Goal: Task Accomplishment & Management: Complete application form

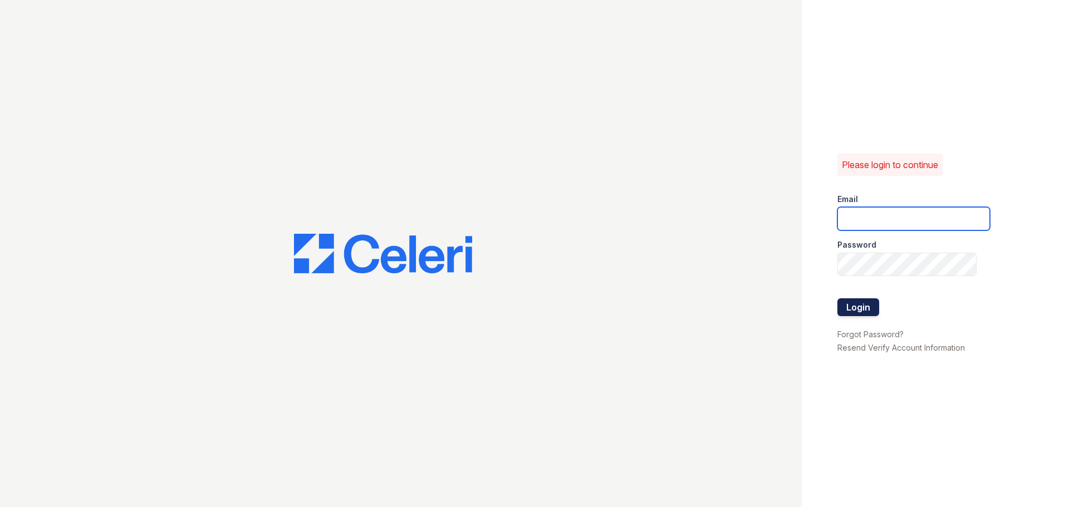
type input "[EMAIL_ADDRESS][DOMAIN_NAME]"
click at [870, 309] on button "Login" at bounding box center [859, 308] width 42 height 18
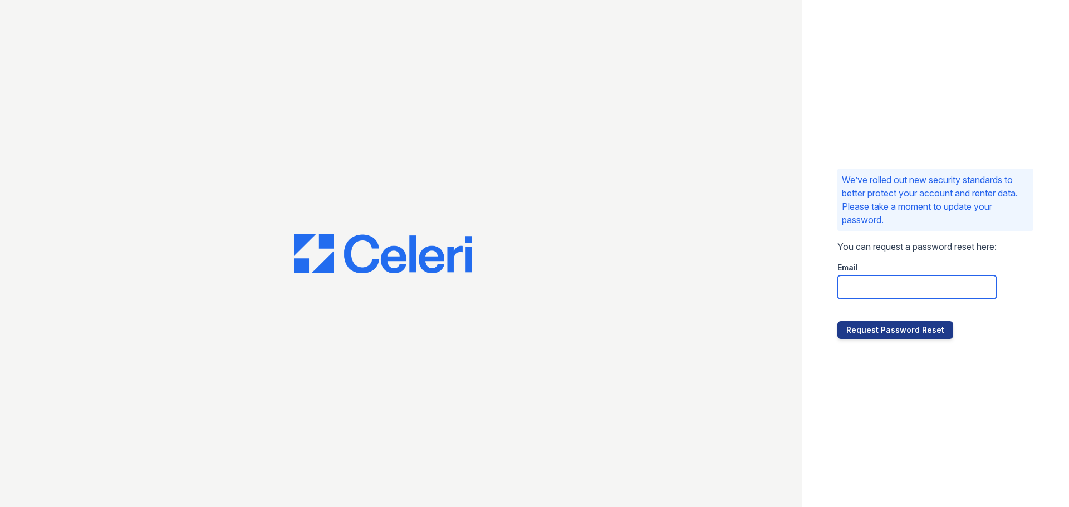
click at [913, 295] on input "email" at bounding box center [917, 287] width 159 height 23
type input "kheiler@rushmoremgmt.com"
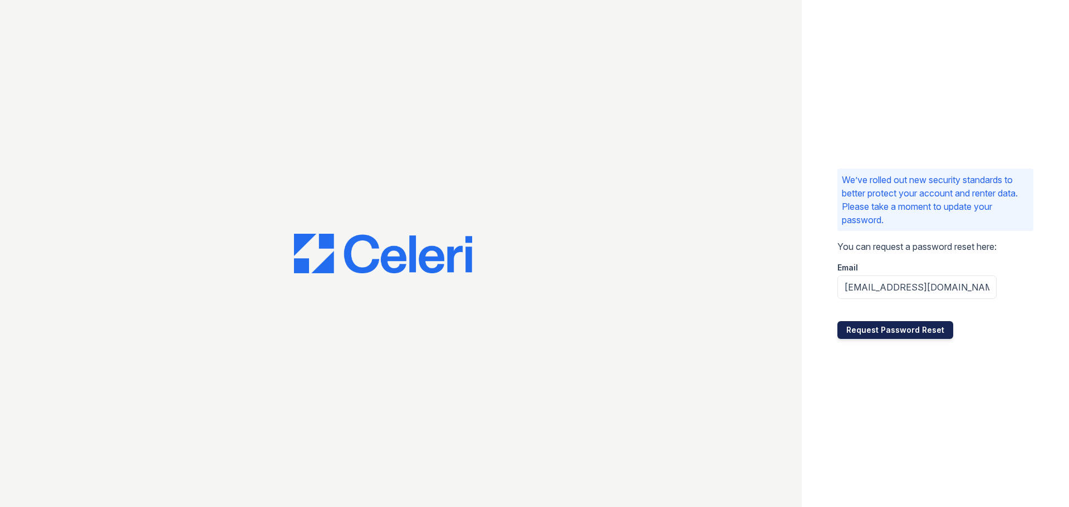
click at [909, 322] on button "Request Password Reset" at bounding box center [896, 330] width 116 height 18
click at [923, 331] on button "Request Password Reset" at bounding box center [896, 330] width 116 height 18
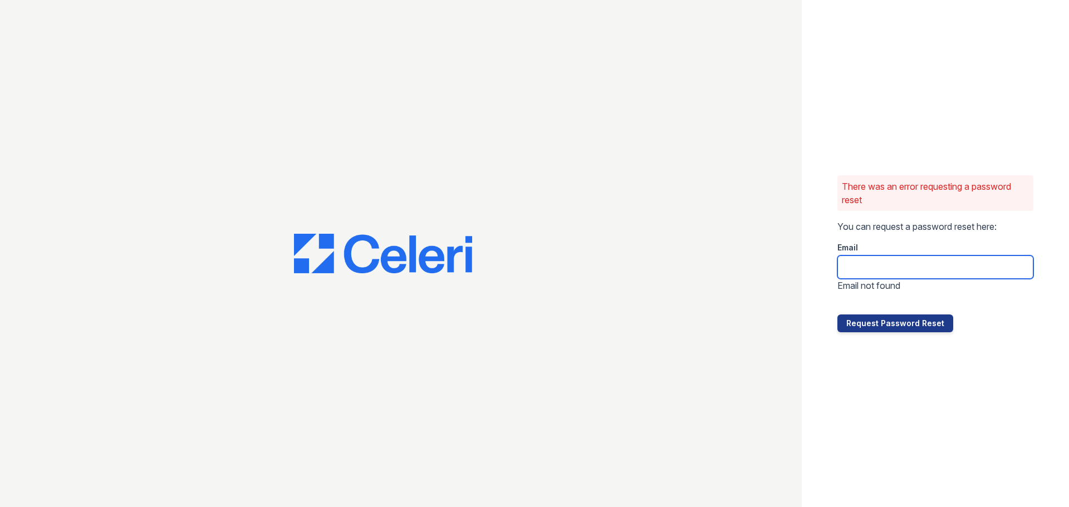
click at [873, 258] on input "email" at bounding box center [936, 267] width 196 height 23
type input "[EMAIL_ADDRESS][DOMAIN_NAME]"
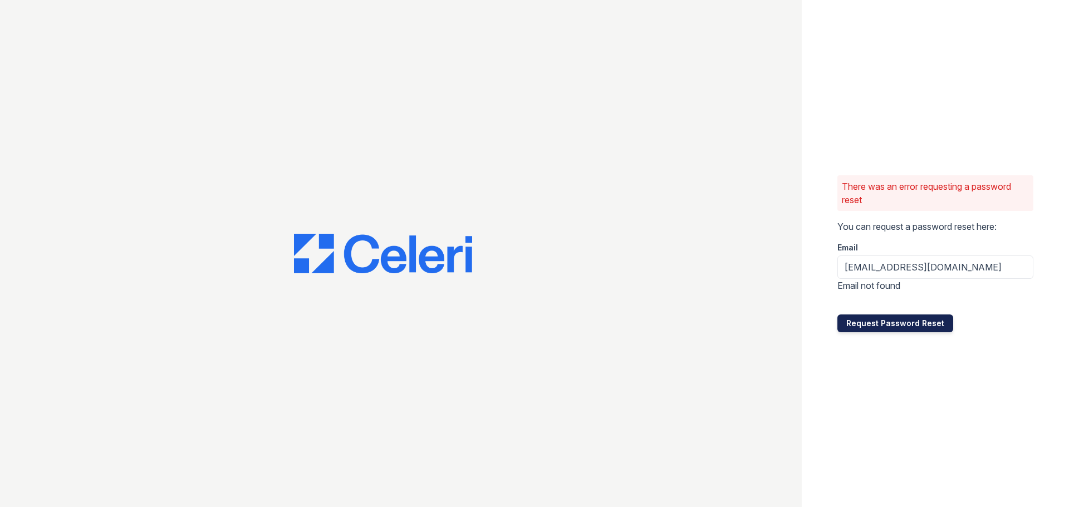
click at [916, 321] on button "Request Password Reset" at bounding box center [896, 324] width 116 height 18
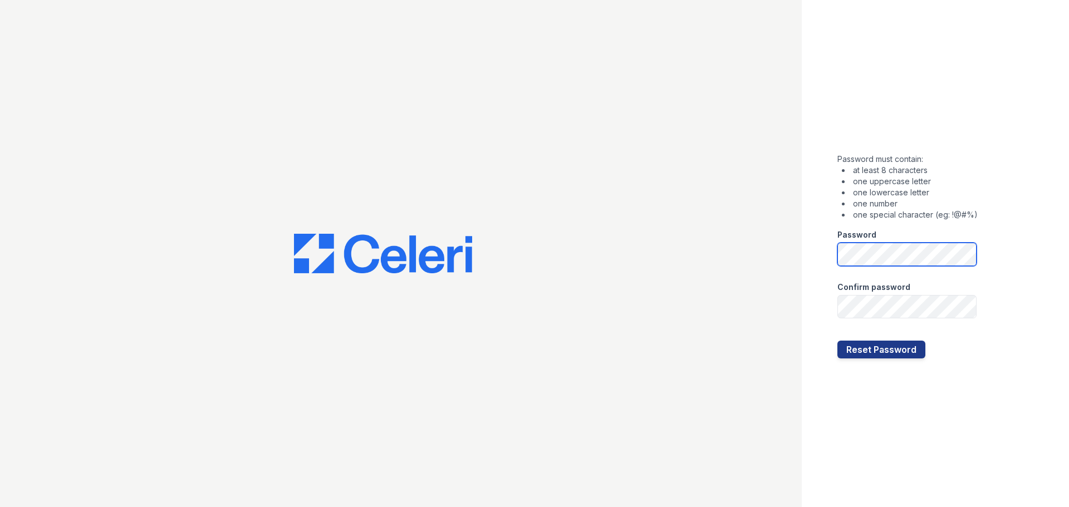
click at [648, 237] on div "Password must contain: at least 8 characters one uppercase letter one lowercase…" at bounding box center [534, 253] width 1069 height 507
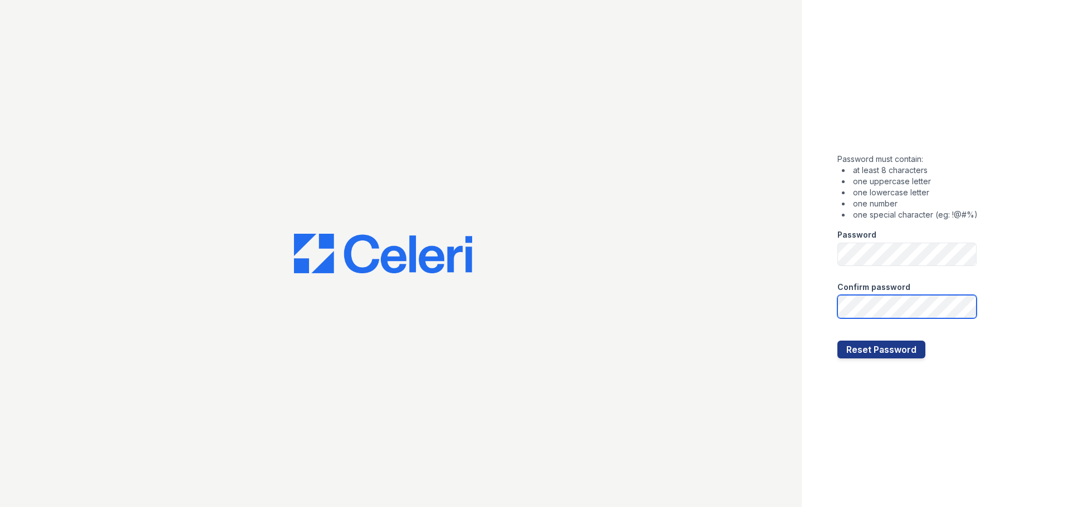
click at [838, 341] on button "Reset Password" at bounding box center [882, 350] width 88 height 18
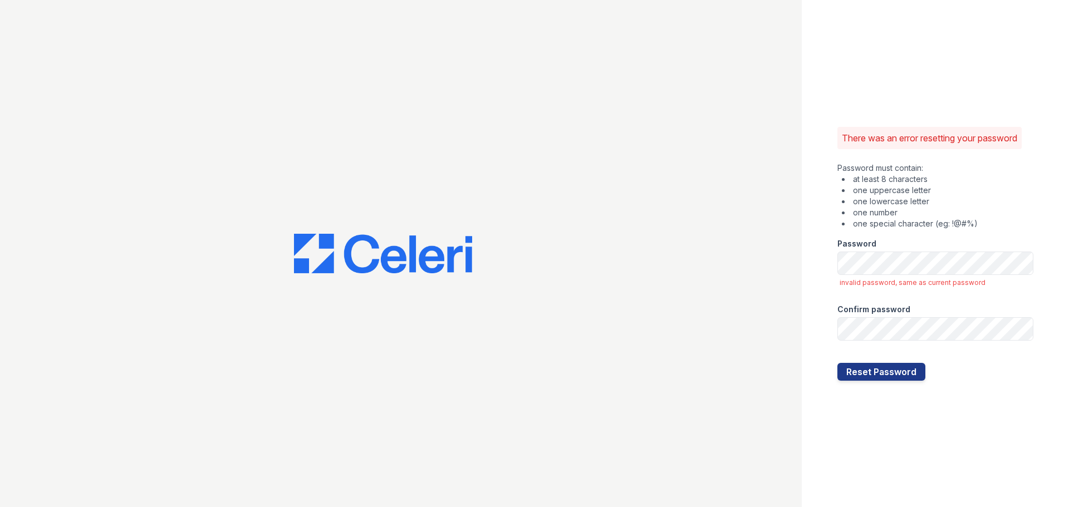
click at [710, 256] on div at bounding box center [401, 253] width 802 height 507
click at [838, 363] on button "Reset Password" at bounding box center [882, 372] width 88 height 18
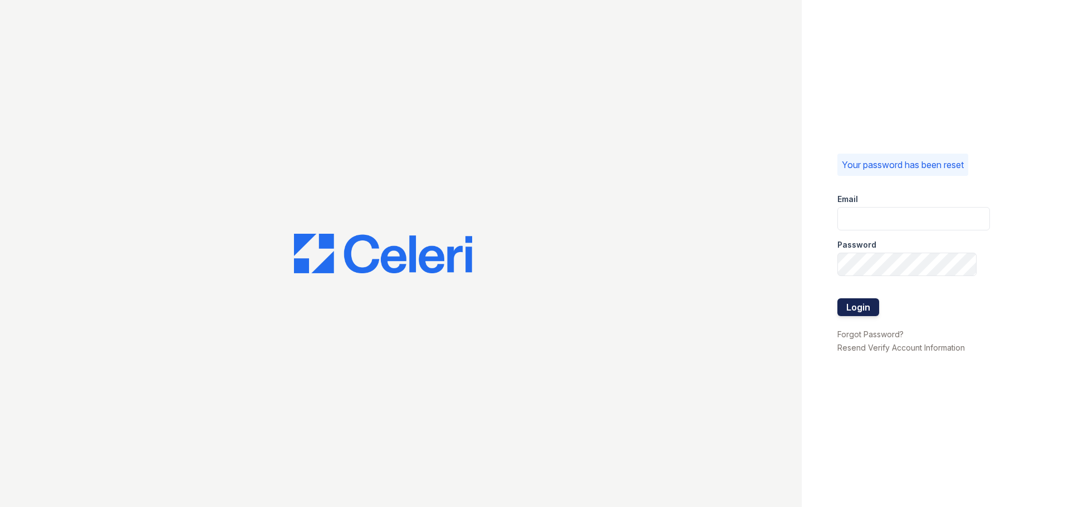
type input "[EMAIL_ADDRESS][DOMAIN_NAME]"
click at [845, 309] on button "Login" at bounding box center [859, 308] width 42 height 18
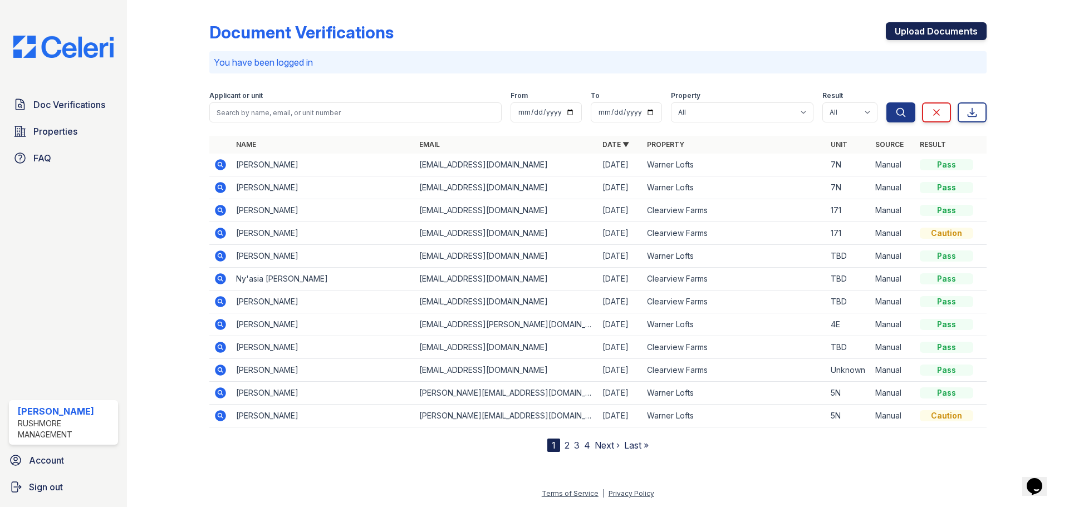
click at [952, 32] on link "Upload Documents" at bounding box center [936, 31] width 101 height 18
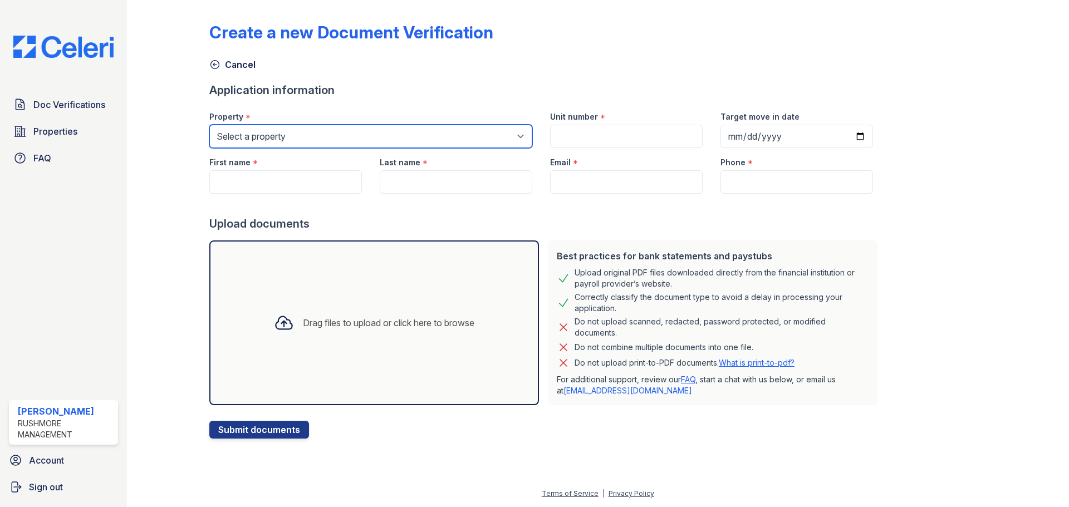
click at [399, 144] on select "Select a property Clearview Farms Little Creek Apartments Warner Lofts" at bounding box center [370, 136] width 323 height 23
select select "608"
click at [209, 125] on select "Select a property [GEOGRAPHIC_DATA] [GEOGRAPHIC_DATA] Apartments [GEOGRAPHIC_DA…" at bounding box center [370, 136] width 323 height 23
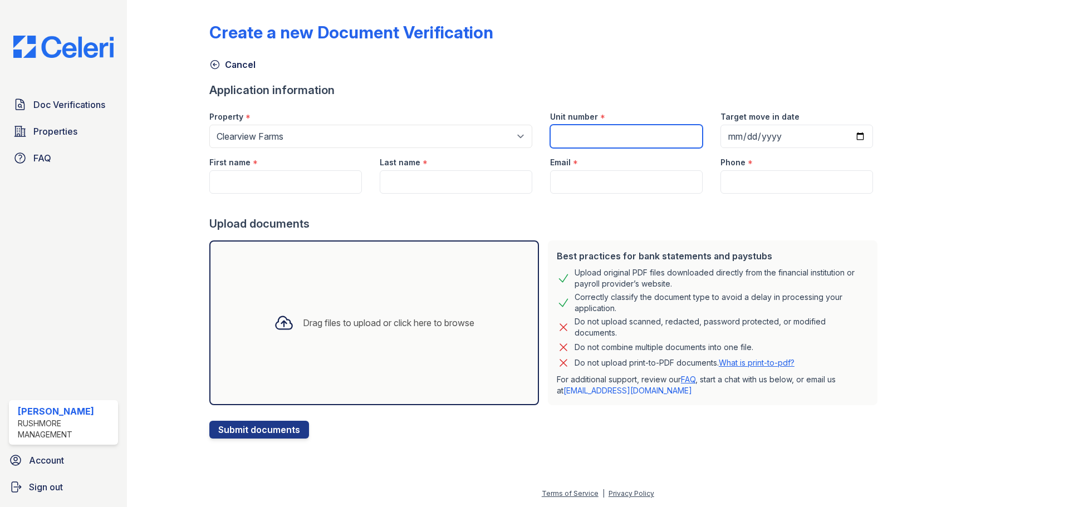
click at [587, 145] on input "Unit number" at bounding box center [626, 136] width 153 height 23
type input "2033"
drag, startPoint x: 312, startPoint y: 181, endPoint x: 308, endPoint y: 177, distance: 6.3
click at [308, 178] on input "First name" at bounding box center [285, 181] width 153 height 23
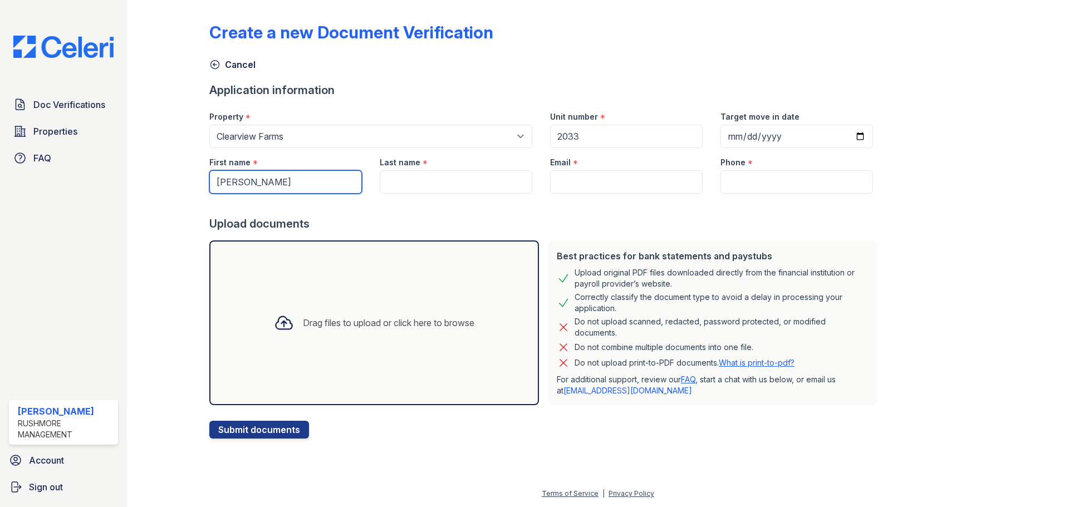
type input "[PERSON_NAME]"
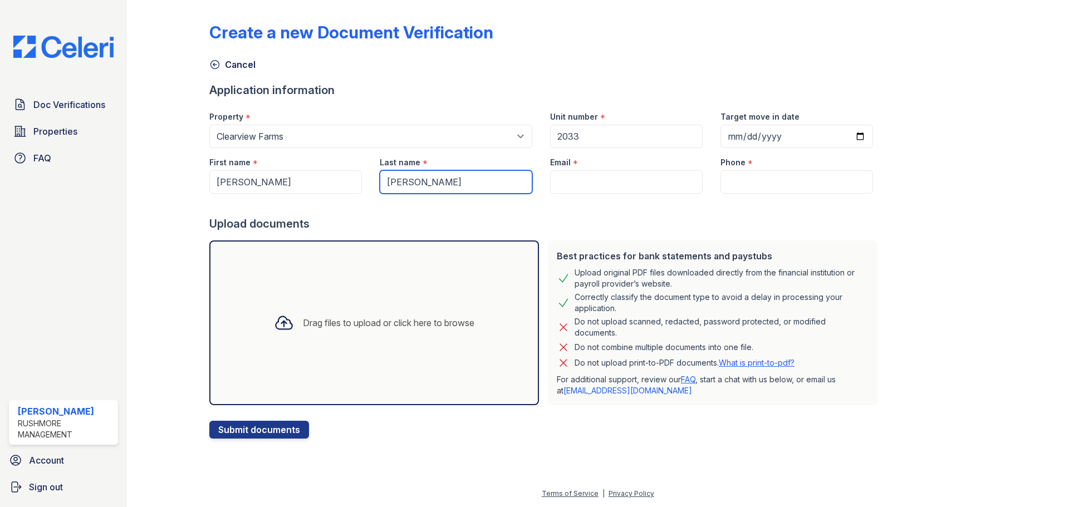
type input "[PERSON_NAME]"
paste input "[PHONE_NUMBER]"
type input "[PHONE_NUMBER]"
click at [760, 183] on input "Phone" at bounding box center [797, 181] width 153 height 23
paste input "(585) 775-4553"
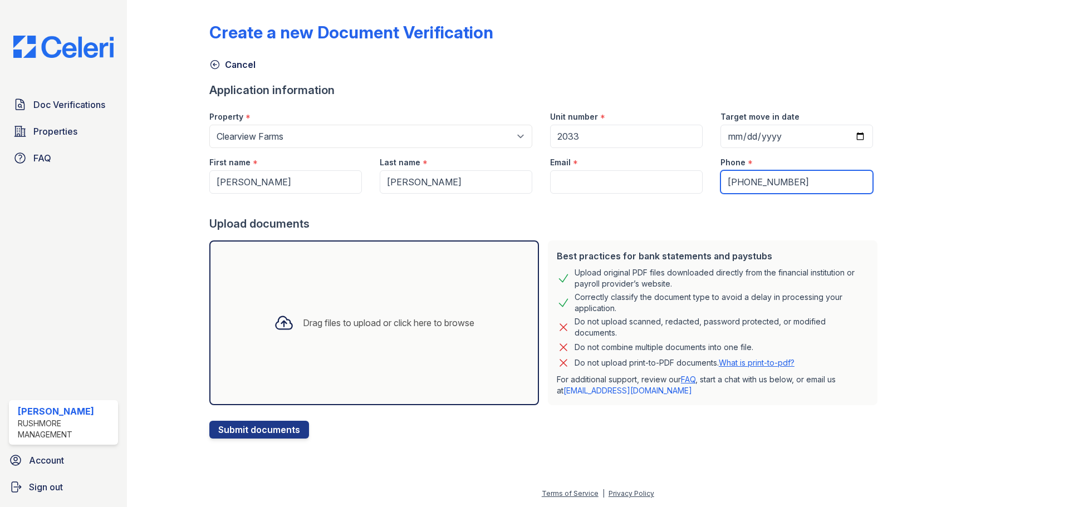
type input "(585) 775-4553"
click at [575, 176] on input "Email" at bounding box center [626, 181] width 153 height 23
paste input "[EMAIL_ADDRESS][DOMAIN_NAME]"
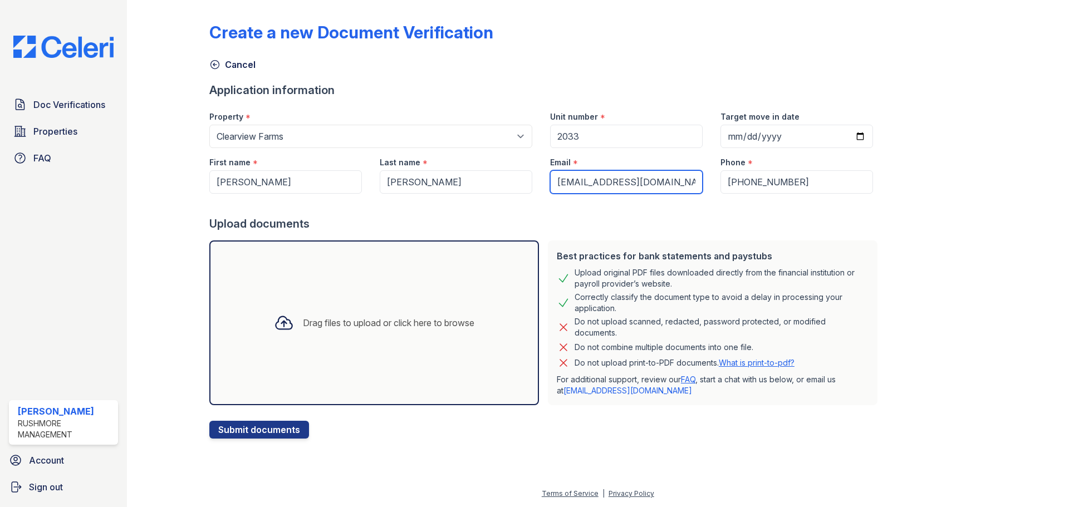
type input "[EMAIL_ADDRESS][DOMAIN_NAME]"
click at [463, 308] on div "Drag files to upload or click here to browse" at bounding box center [374, 323] width 218 height 38
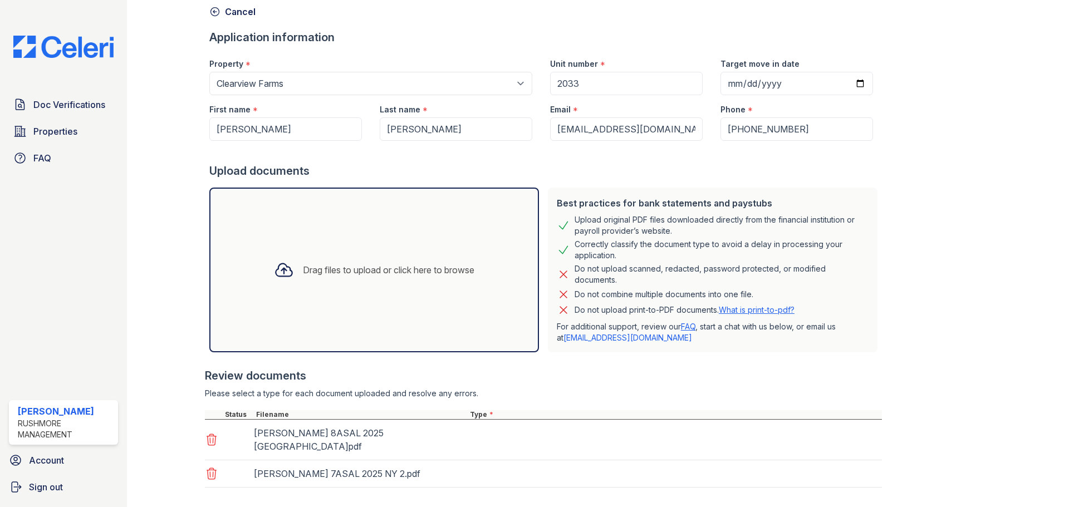
scroll to position [98, 0]
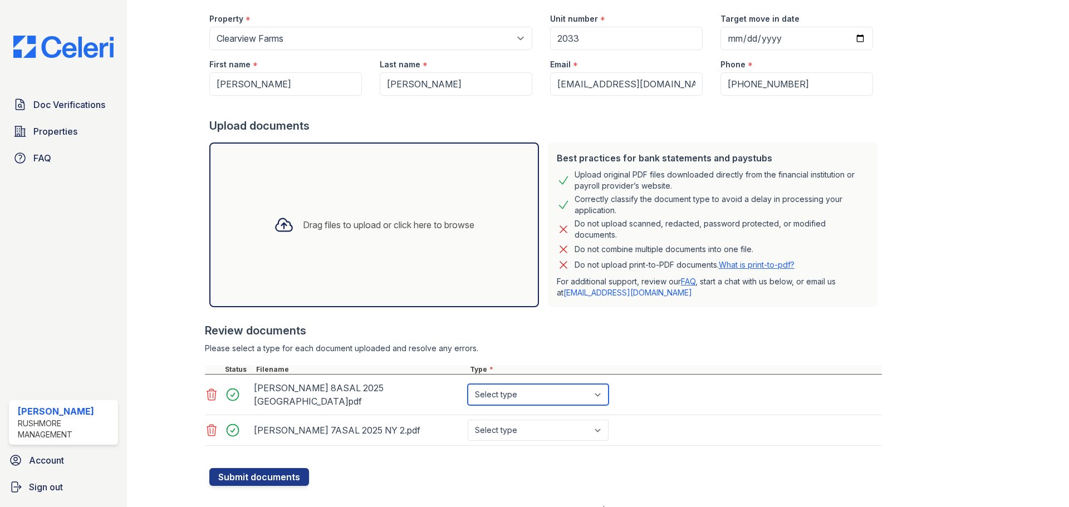
click at [510, 398] on select "Select type Paystub Bank Statement Offer Letter Tax Documents Benefit Award Let…" at bounding box center [538, 394] width 141 height 21
select select "paystub"
click at [468, 384] on select "Select type Paystub Bank Statement Offer Letter Tax Documents Benefit Award Let…" at bounding box center [538, 394] width 141 height 21
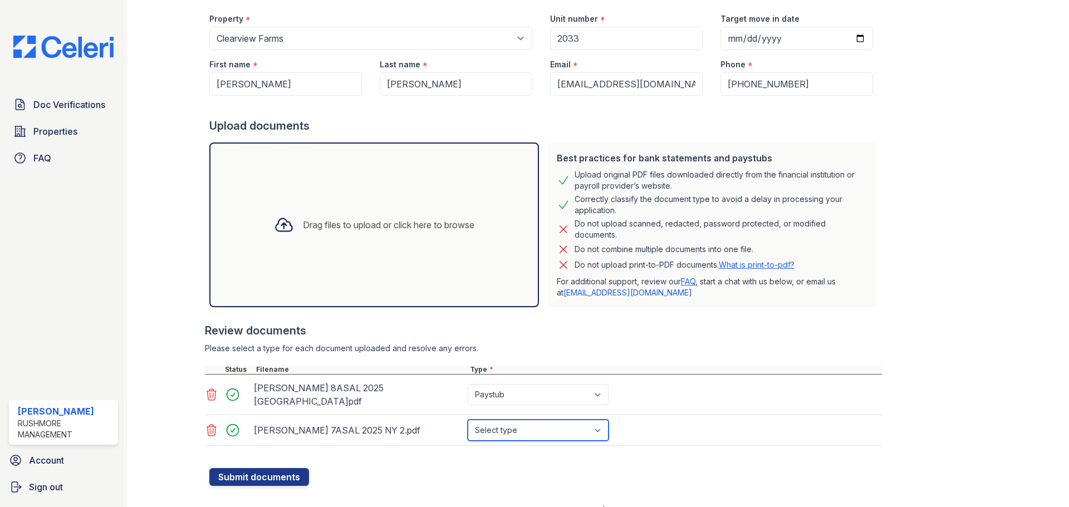
drag, startPoint x: 513, startPoint y: 424, endPoint x: 508, endPoint y: 416, distance: 9.7
click at [513, 424] on select "Select type Paystub Bank Statement Offer Letter Tax Documents Benefit Award Let…" at bounding box center [538, 430] width 141 height 21
select select "paystub"
click at [468, 420] on select "Select type Paystub Bank Statement Offer Letter Tax Documents Benefit Award Let…" at bounding box center [538, 430] width 141 height 21
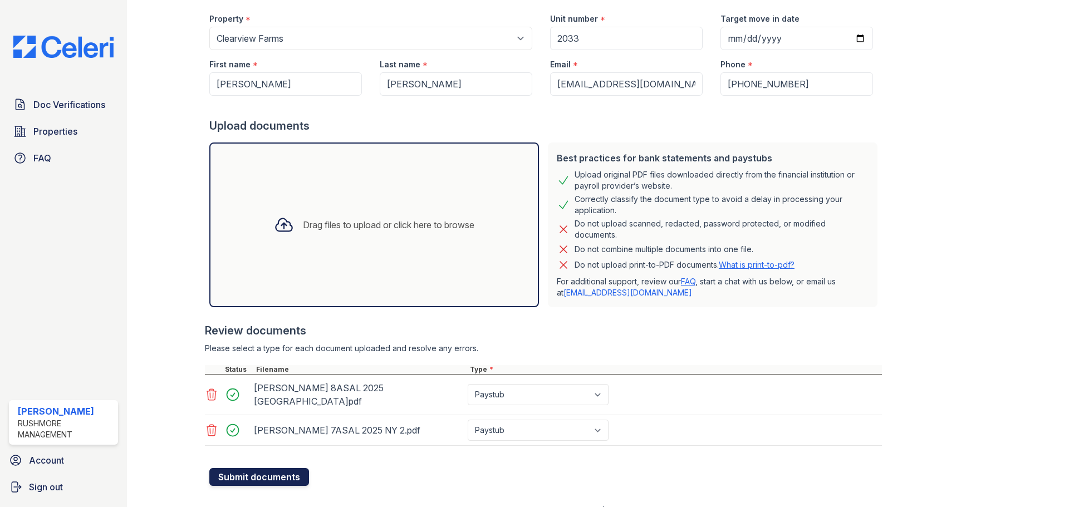
click at [279, 468] on button "Submit documents" at bounding box center [259, 477] width 100 height 18
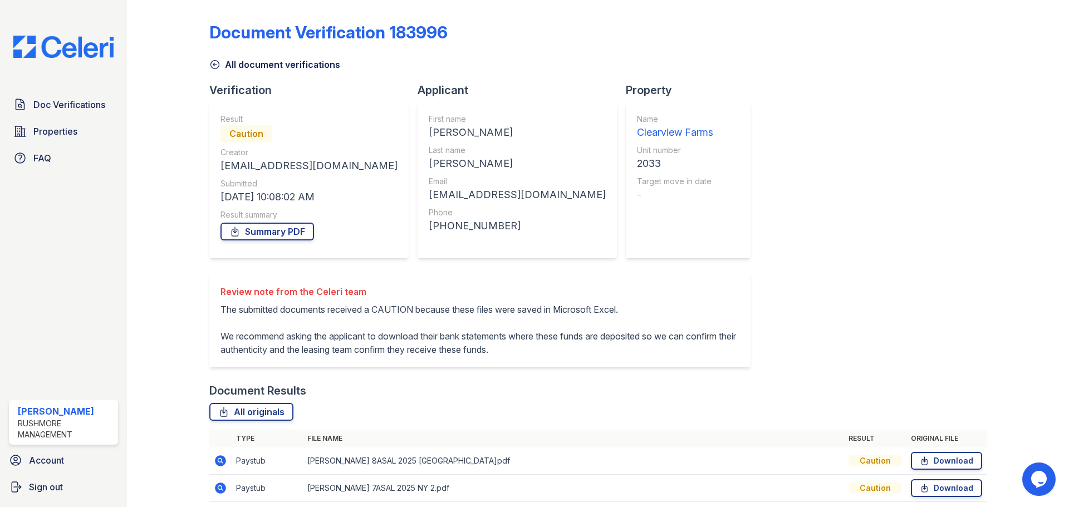
click at [216, 63] on icon at bounding box center [214, 64] width 11 height 11
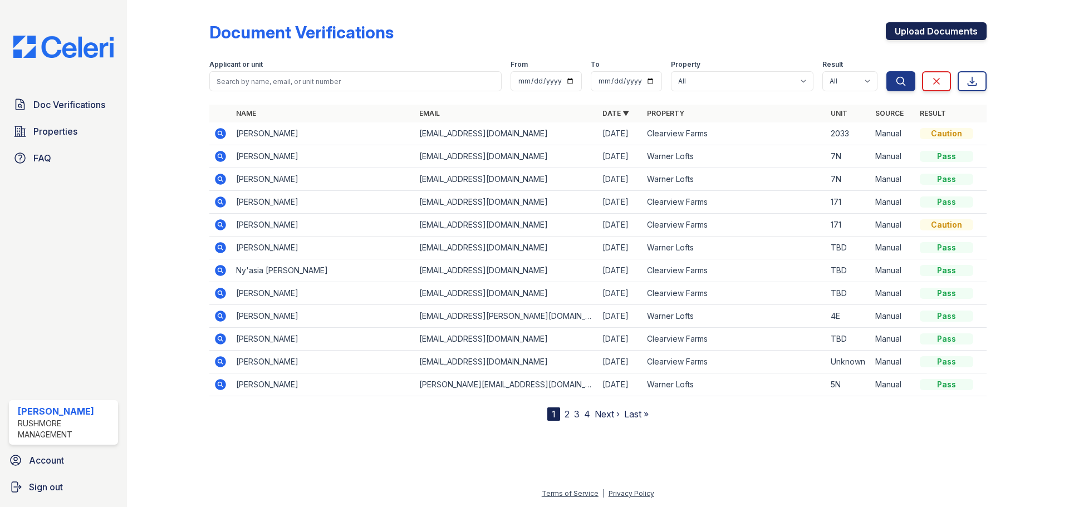
click at [962, 28] on link "Upload Documents" at bounding box center [936, 31] width 101 height 18
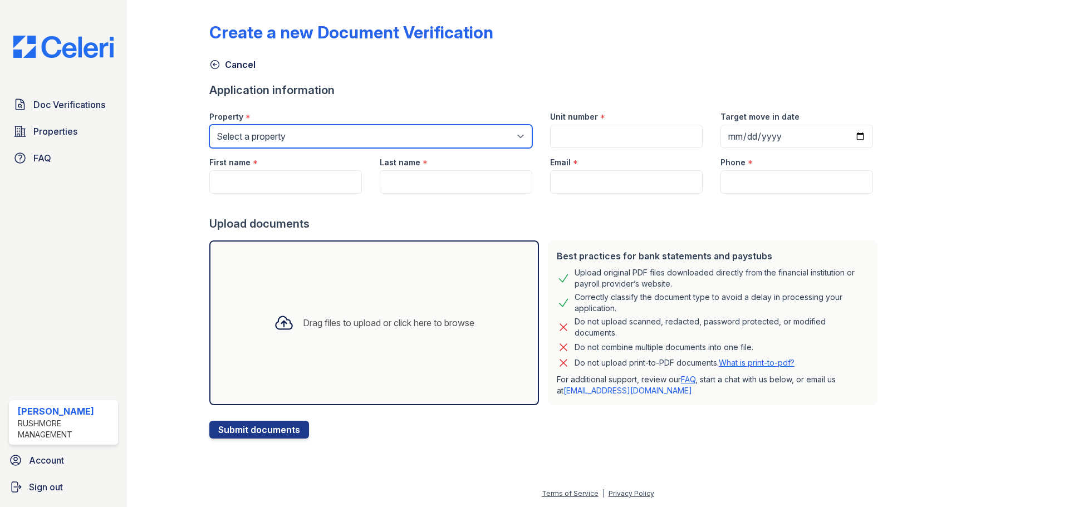
click at [297, 138] on select "Select a property Clearview Farms Little Creek Apartments Warner Lofts" at bounding box center [370, 136] width 323 height 23
select select "608"
click at [209, 125] on select "Select a property Clearview Farms Little Creek Apartments Warner Lofts" at bounding box center [370, 136] width 323 height 23
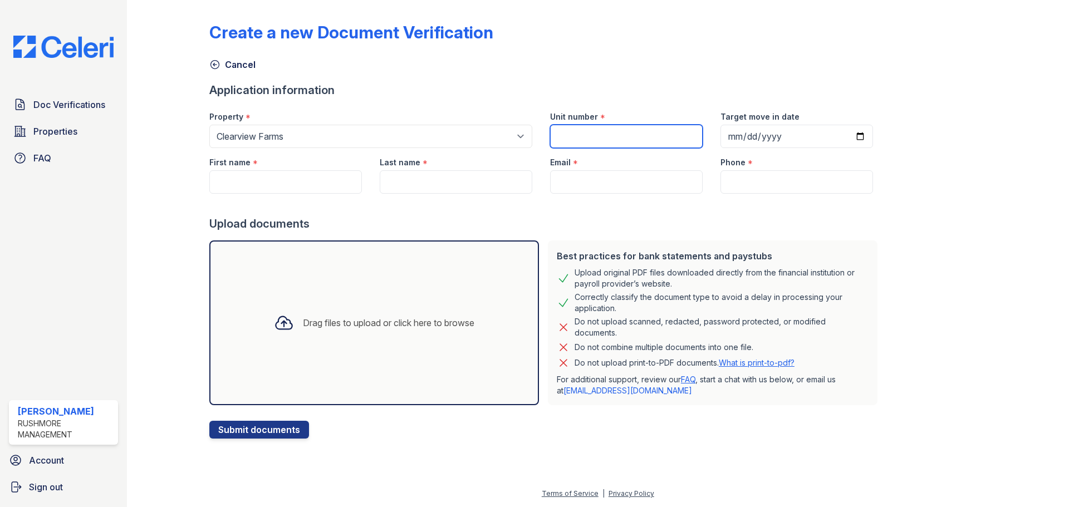
click at [580, 135] on input "Unit number" at bounding box center [626, 136] width 153 height 23
type input "2033"
click at [260, 185] on input "First name" at bounding box center [285, 181] width 153 height 23
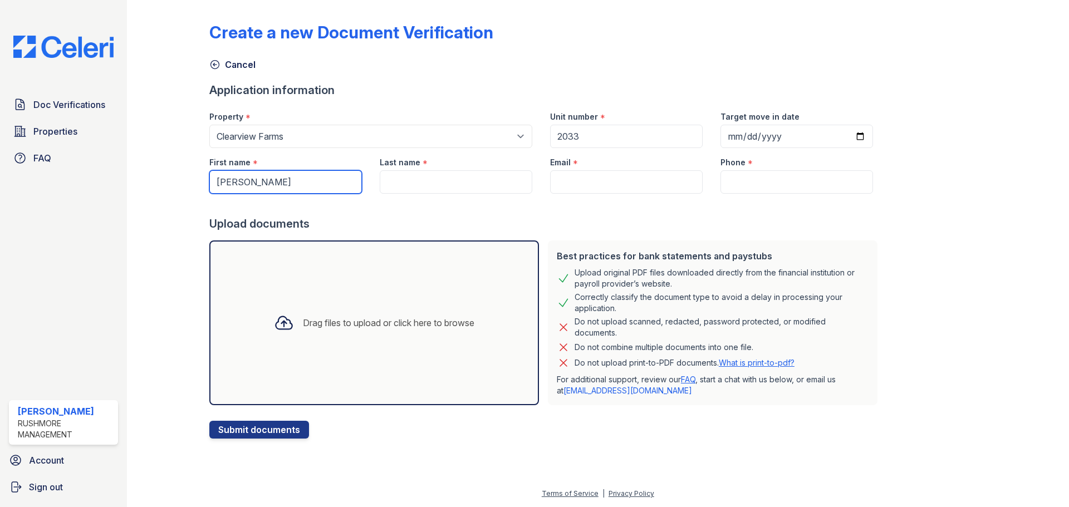
type input "[PERSON_NAME]"
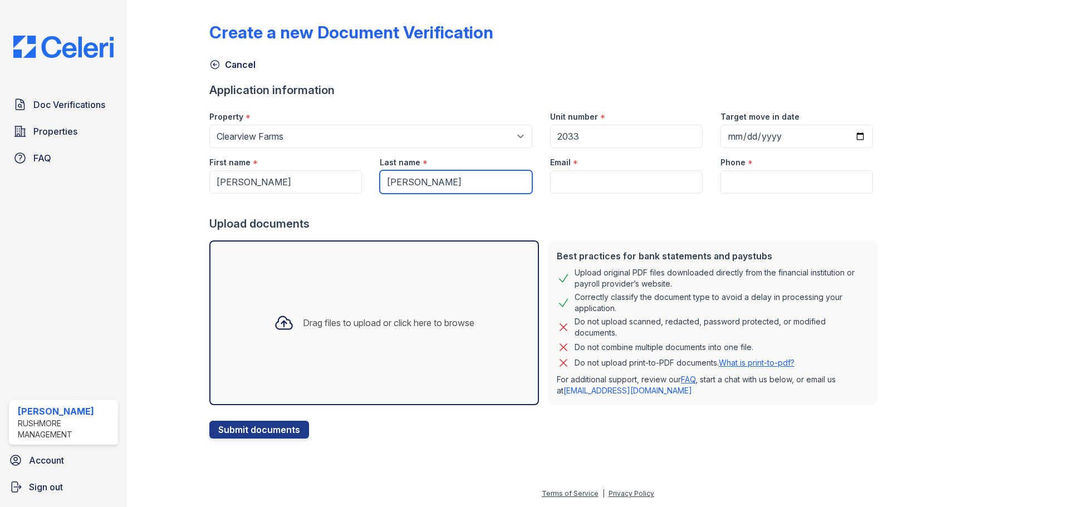
type input "[PERSON_NAME]"
paste input "[EMAIL_ADDRESS][DOMAIN_NAME]"
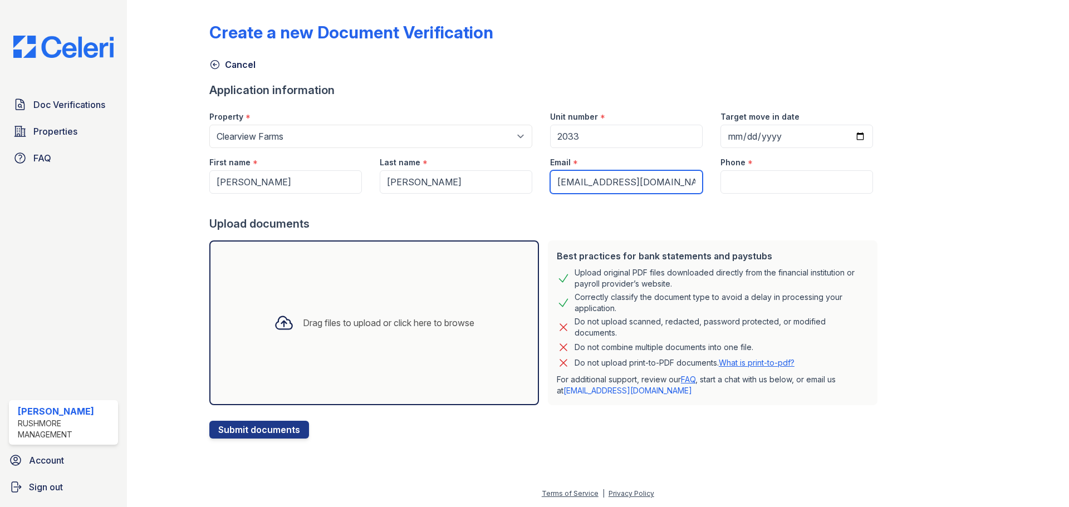
type input "[EMAIL_ADDRESS][DOMAIN_NAME]"
paste input "(585) 775-4553"
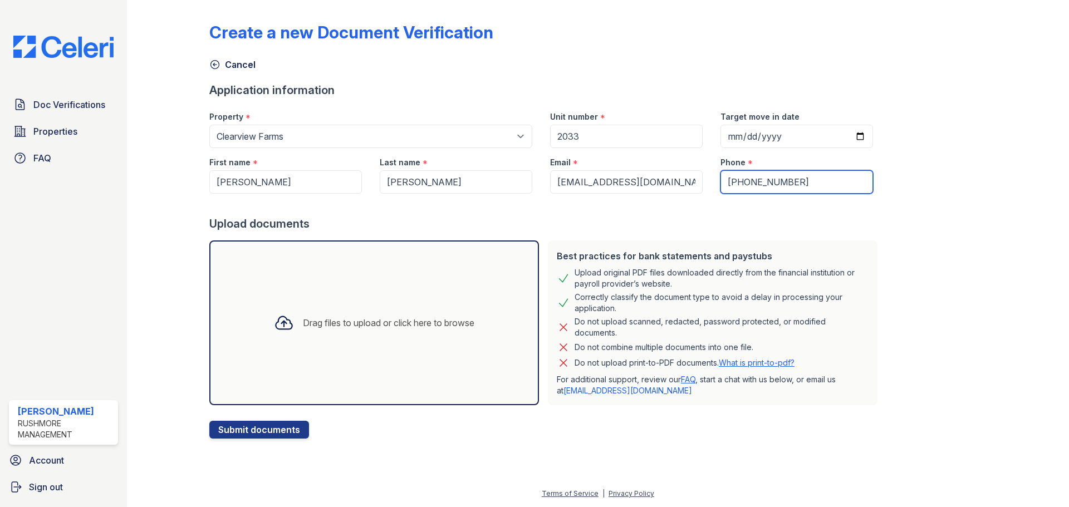
type input "(585) 775-4553"
click at [437, 299] on div "Drag files to upload or click here to browse" at bounding box center [374, 323] width 330 height 165
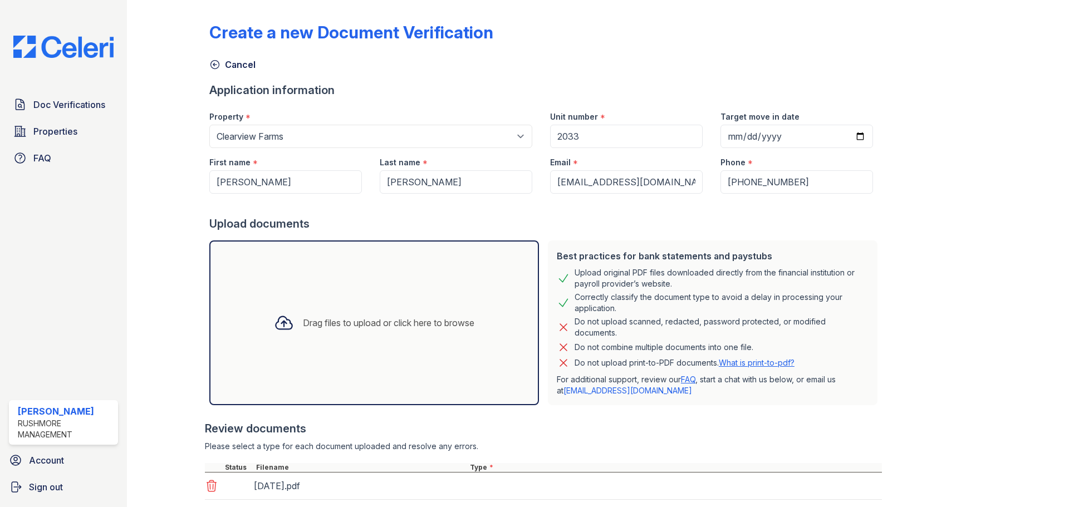
scroll to position [98, 0]
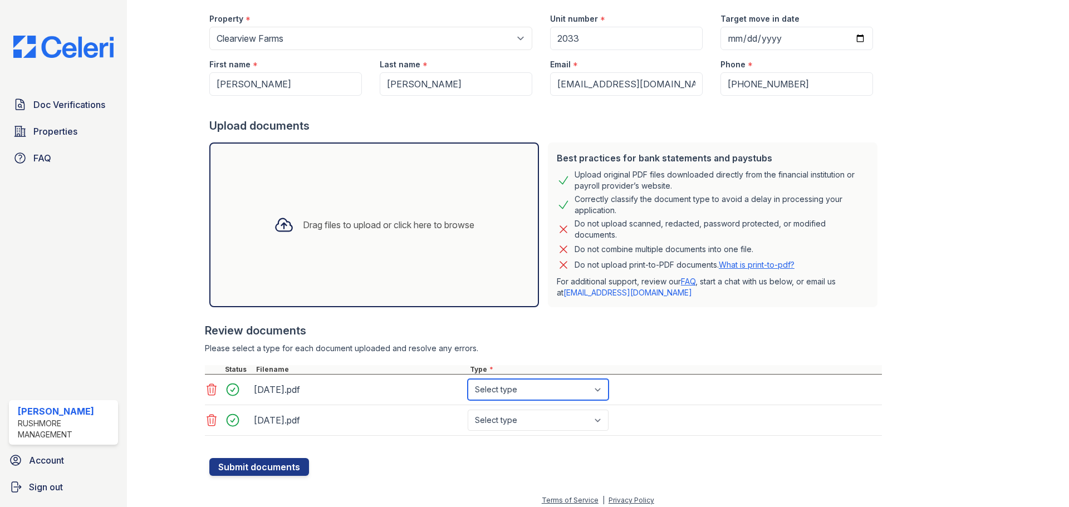
click at [481, 393] on select "Select type Paystub Bank Statement Offer Letter Tax Documents Benefit Award Let…" at bounding box center [538, 389] width 141 height 21
select select "bank_statement"
click at [468, 379] on select "Select type Paystub Bank Statement Offer Letter Tax Documents Benefit Award Let…" at bounding box center [538, 389] width 141 height 21
drag, startPoint x: 502, startPoint y: 425, endPoint x: 499, endPoint y: 413, distance: 12.0
click at [501, 425] on select "Select type Paystub Bank Statement Offer Letter Tax Documents Benefit Award Let…" at bounding box center [538, 420] width 141 height 21
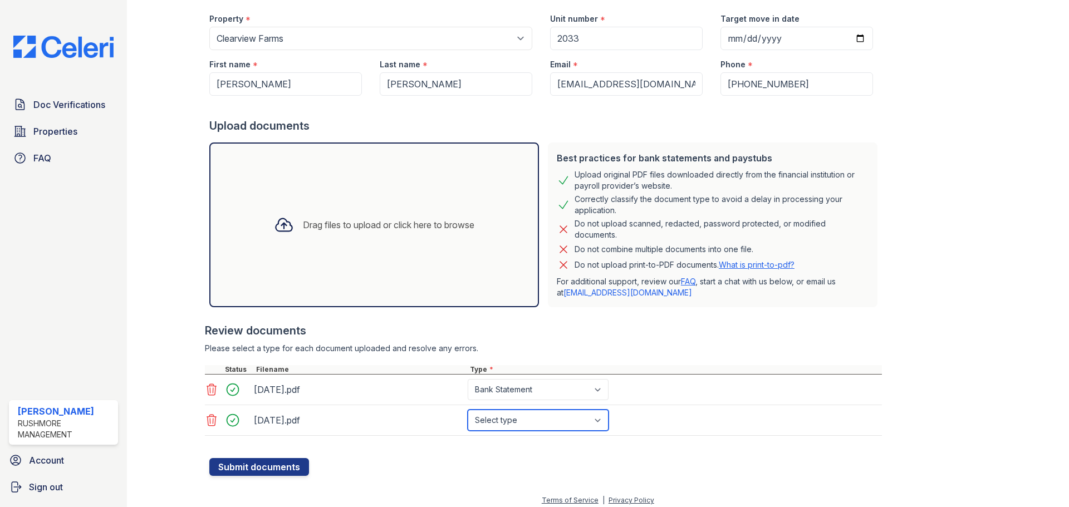
select select "bank_statement"
click at [468, 410] on select "Select type Paystub Bank Statement Offer Letter Tax Documents Benefit Award Let…" at bounding box center [538, 420] width 141 height 21
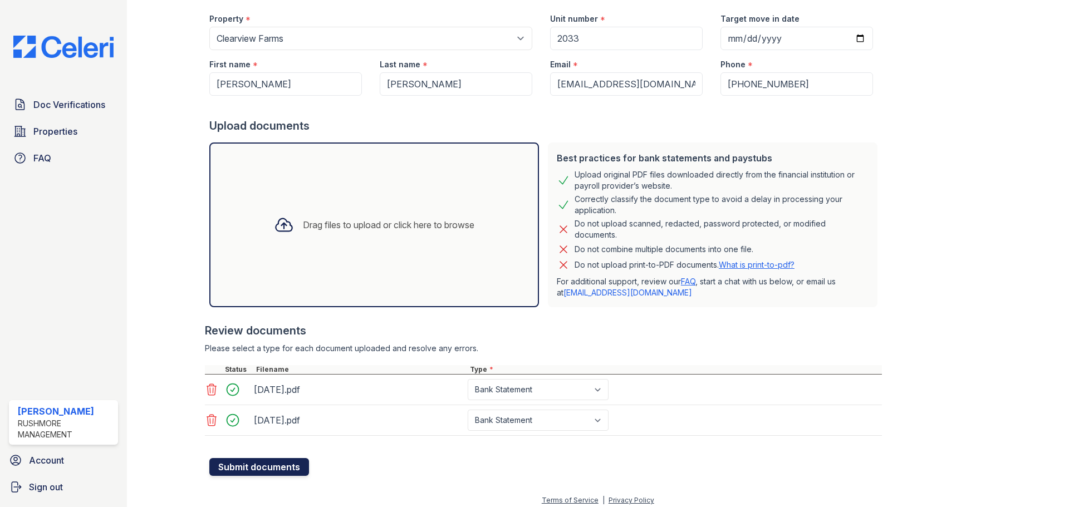
click at [258, 464] on button "Submit documents" at bounding box center [259, 467] width 100 height 18
